Goal: Task Accomplishment & Management: Manage account settings

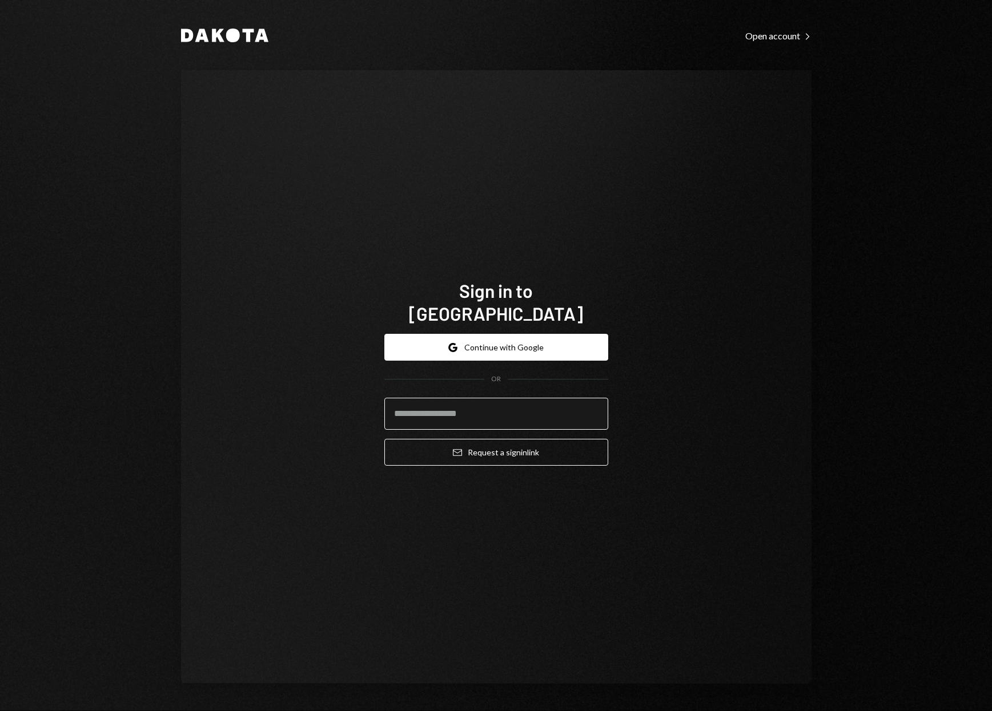
click at [444, 407] on input "email" at bounding box center [496, 414] width 224 height 32
click at [707, 267] on div "Sign in to [GEOGRAPHIC_DATA] Google Continue with Google OR Email Request a sig…" at bounding box center [496, 377] width 630 height 614
click at [490, 404] on input "email" at bounding box center [496, 414] width 224 height 32
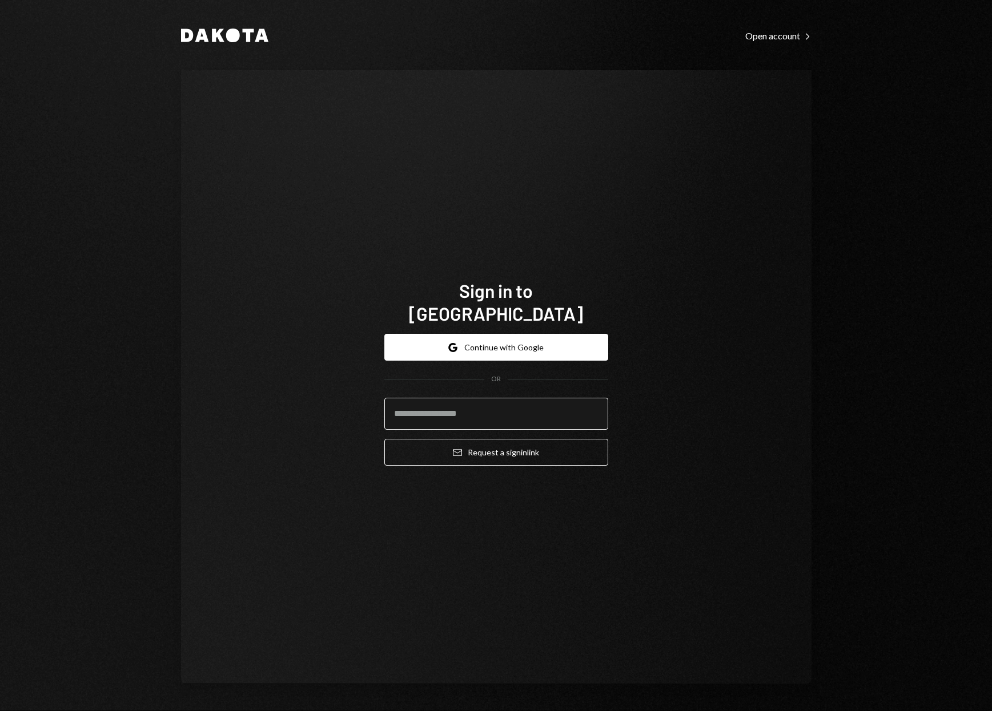
click at [490, 404] on input "email" at bounding box center [496, 414] width 224 height 32
click at [660, 262] on div "Sign in to [GEOGRAPHIC_DATA] Google Continue with Google OR Email Request a sig…" at bounding box center [496, 377] width 630 height 614
